Goal: Transaction & Acquisition: Subscribe to service/newsletter

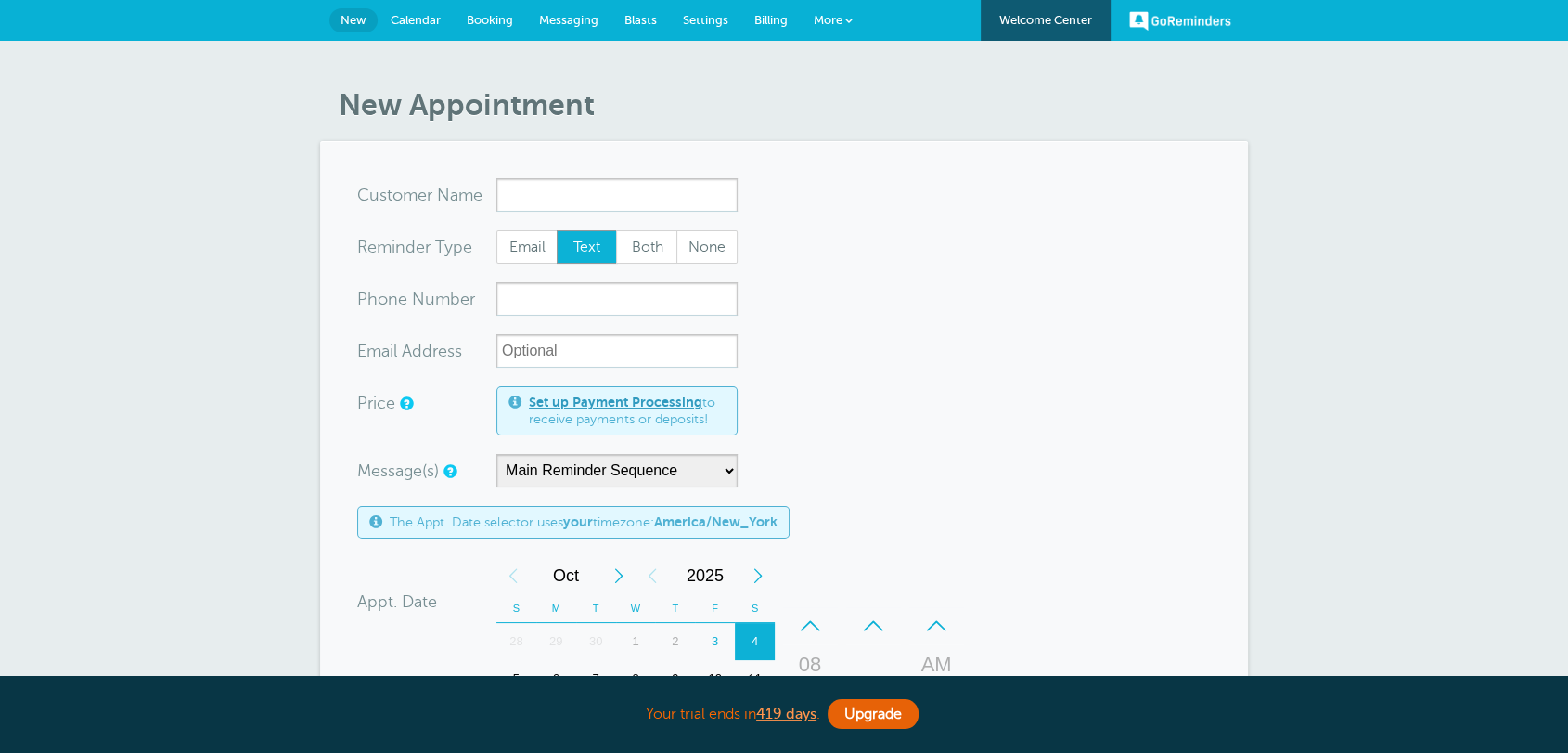
click at [768, 11] on link "Billing" at bounding box center [770, 20] width 59 height 41
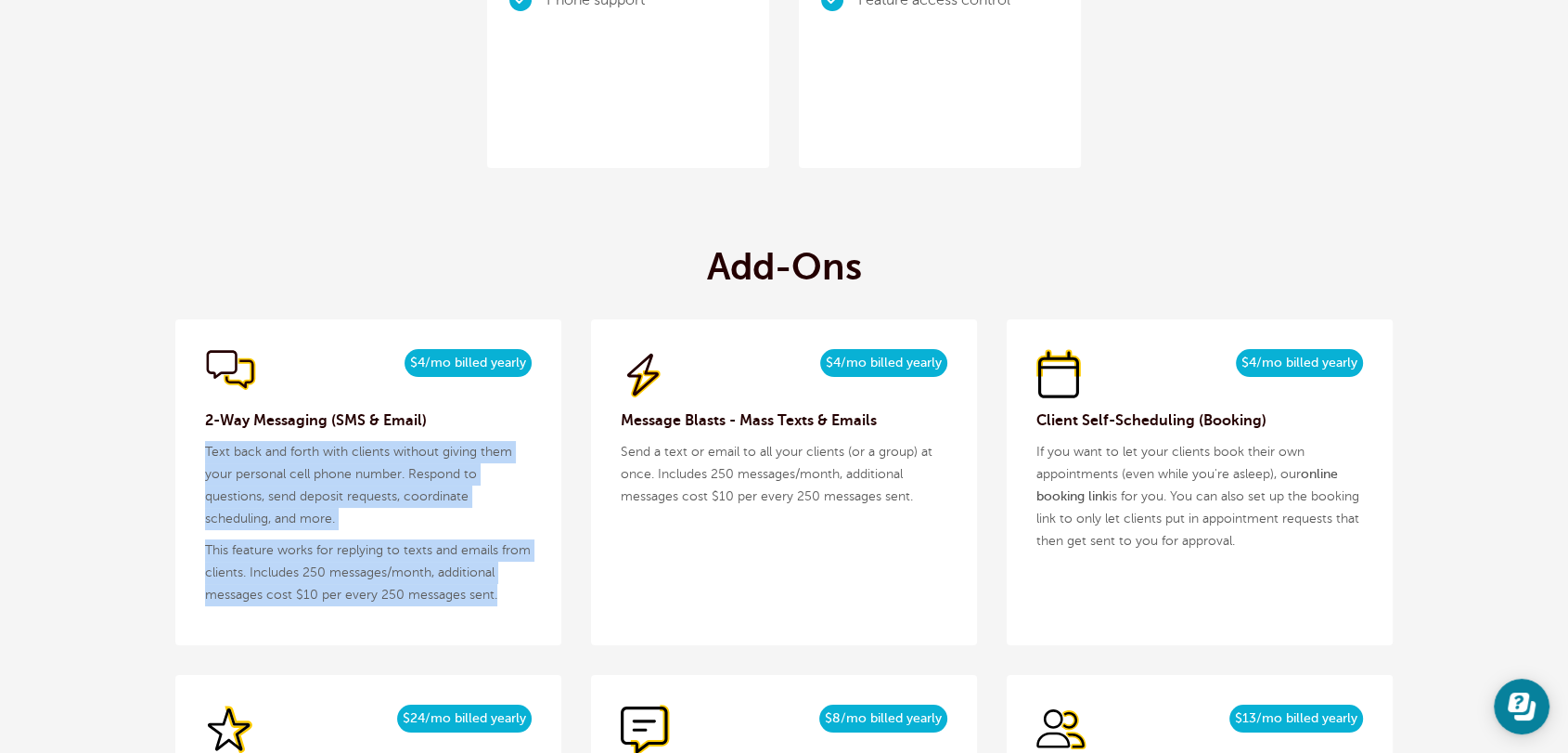
drag, startPoint x: 201, startPoint y: 452, endPoint x: 497, endPoint y: 605, distance: 333.2
click at [497, 605] on div "$5/month $4/mo billed yearly 2-Way Messaging (SMS & Email) Text back and forth …" at bounding box center [369, 482] width 386 height 326
copy div "Text back and forth with clients without giving them your personal cell phone n…"
